Goal: Task Accomplishment & Management: Use online tool/utility

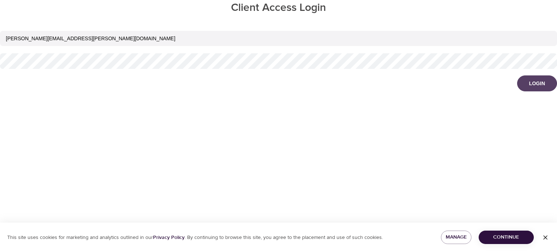
click at [537, 83] on div "Login" at bounding box center [537, 83] width 16 height 7
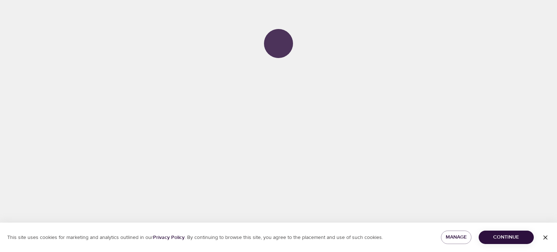
select select "749"
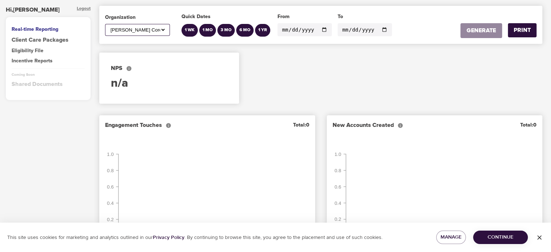
click at [33, 49] on div "Eligibility File" at bounding box center [48, 50] width 73 height 7
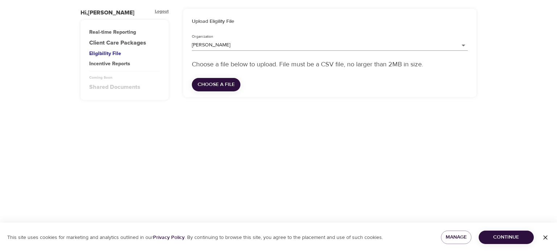
click at [212, 45] on body "Hi, [PERSON_NAME] Real-time Reporting Client Care Packages Eligibility File Inc…" at bounding box center [278, 126] width 557 height 252
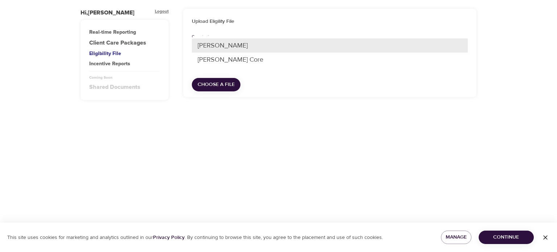
click at [214, 62] on li "[PERSON_NAME] Core" at bounding box center [330, 60] width 276 height 14
type input "749"
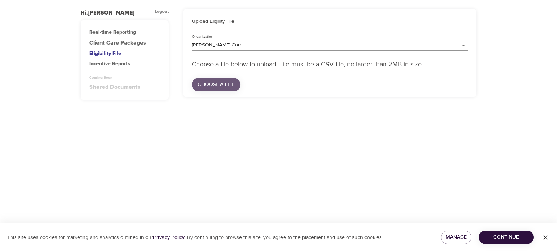
click at [219, 84] on span "Choose a file" at bounding box center [216, 84] width 37 height 9
click at [161, 10] on div "Logout" at bounding box center [162, 13] width 14 height 8
